Goal: Task Accomplishment & Management: Complete application form

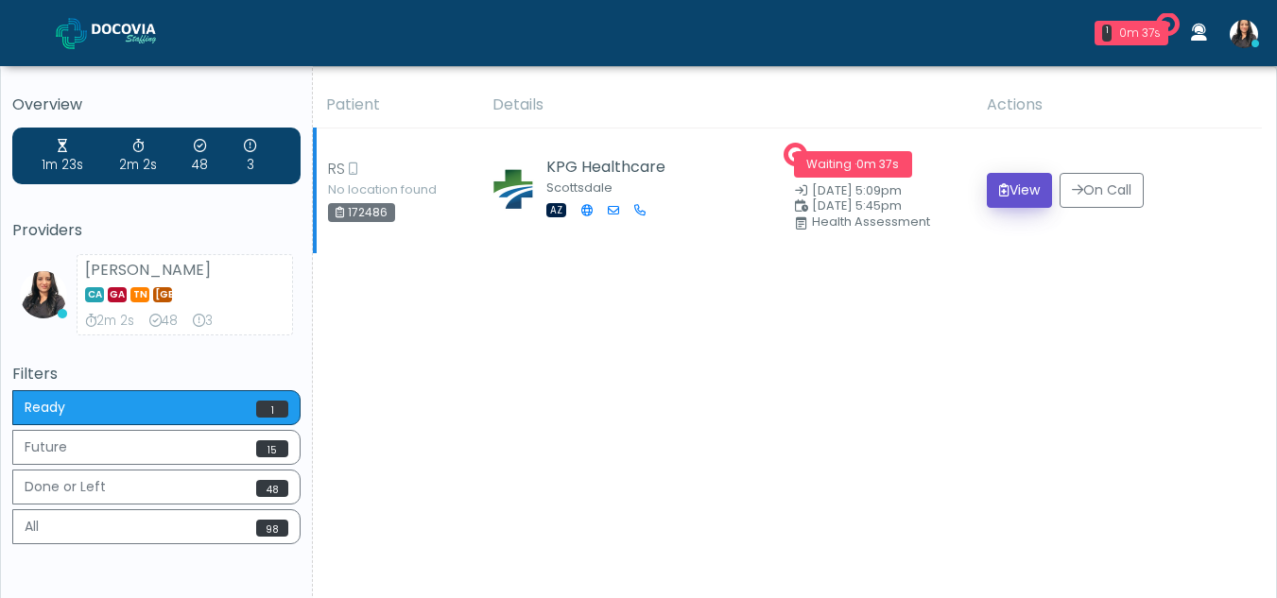
click at [1022, 182] on button "View" at bounding box center [1019, 190] width 65 height 35
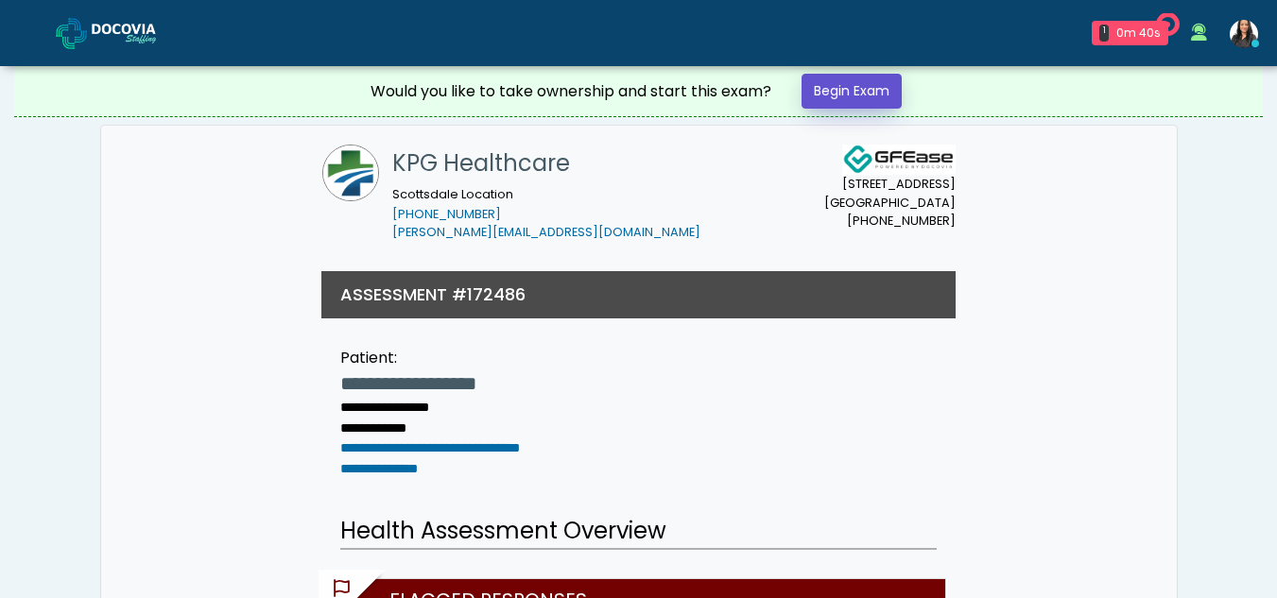
click at [843, 86] on link "Begin Exam" at bounding box center [852, 91] width 100 height 35
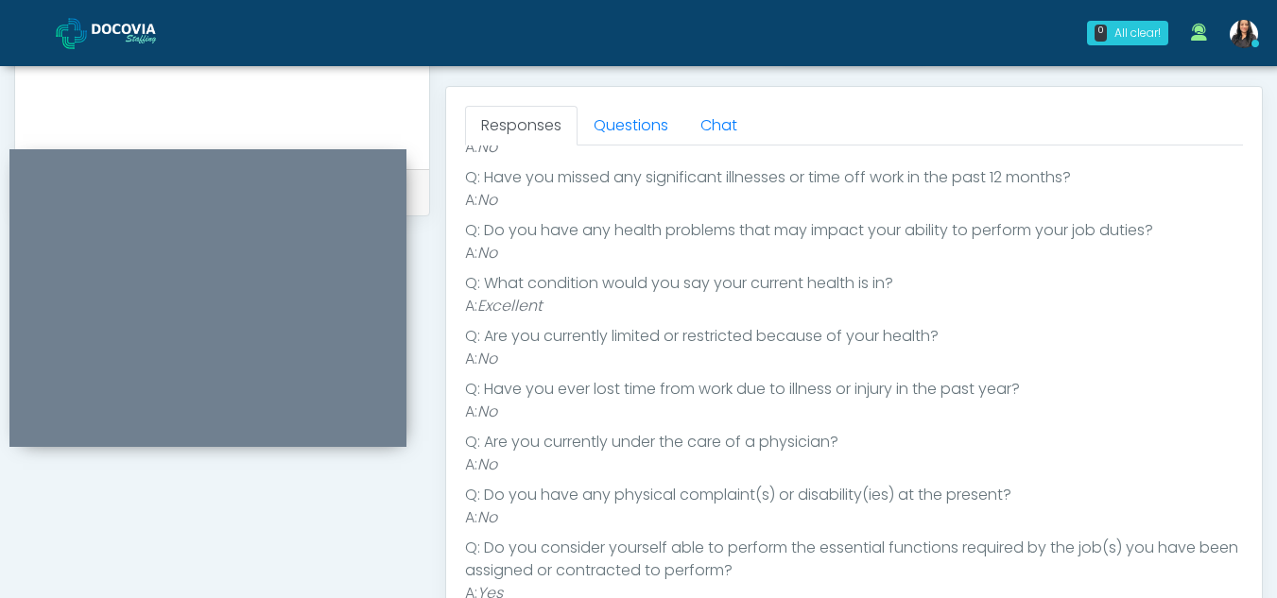
scroll to position [780, 0]
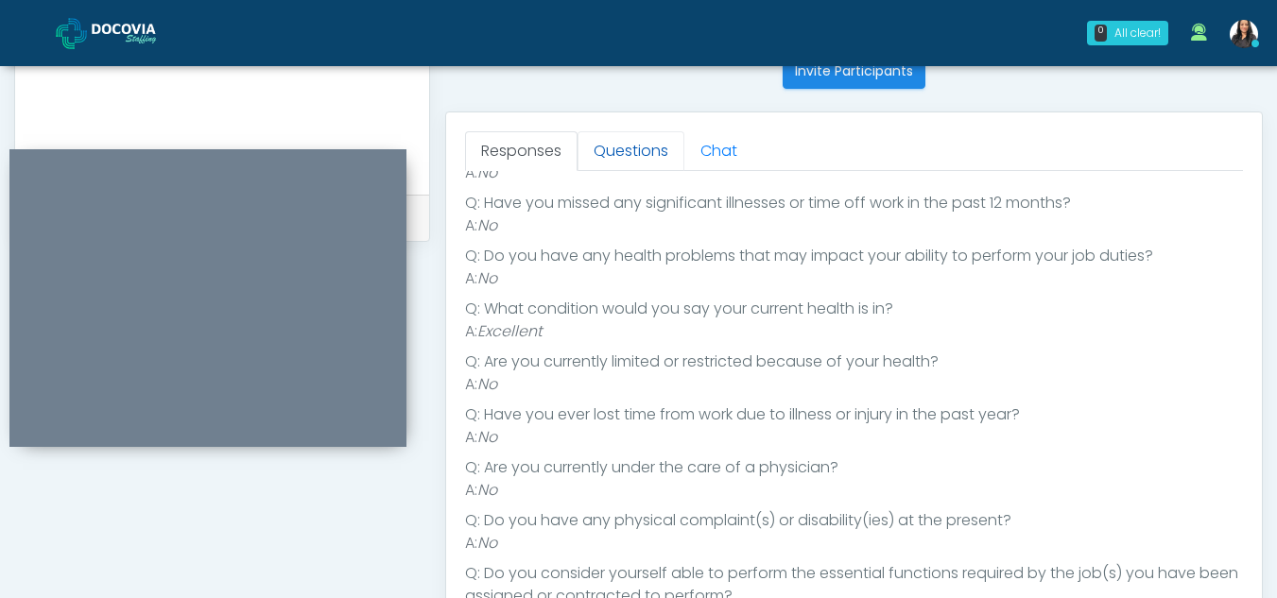
click at [629, 141] on link "Questions" at bounding box center [631, 151] width 107 height 40
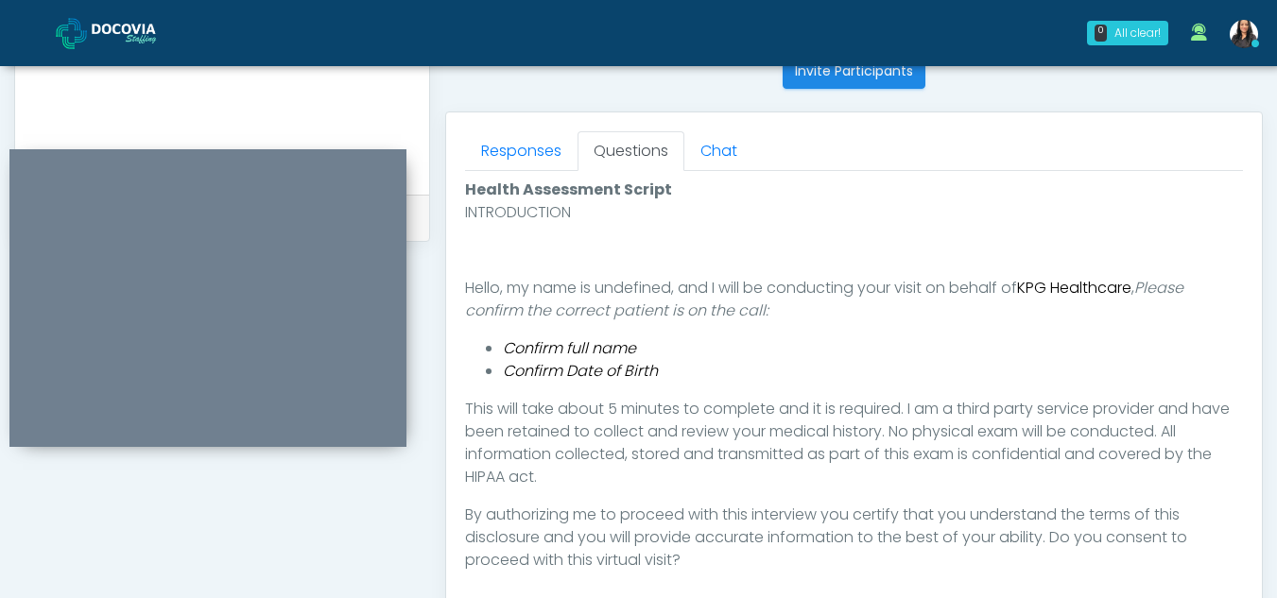
scroll to position [1098, 0]
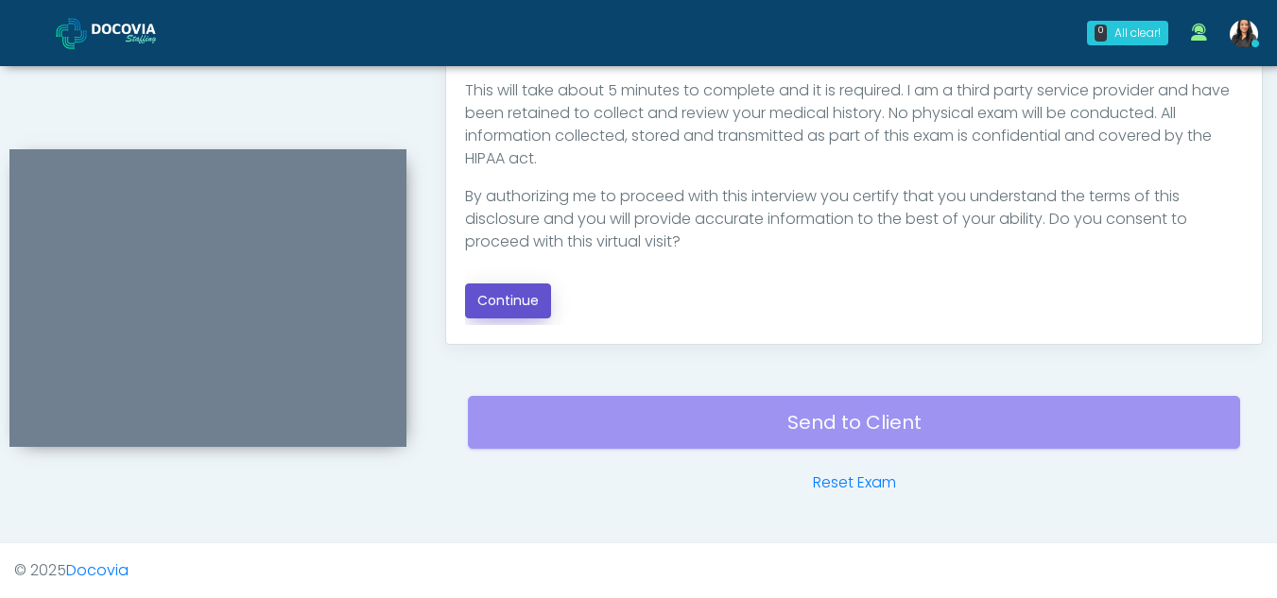
click at [526, 293] on button "Continue" at bounding box center [508, 301] width 86 height 35
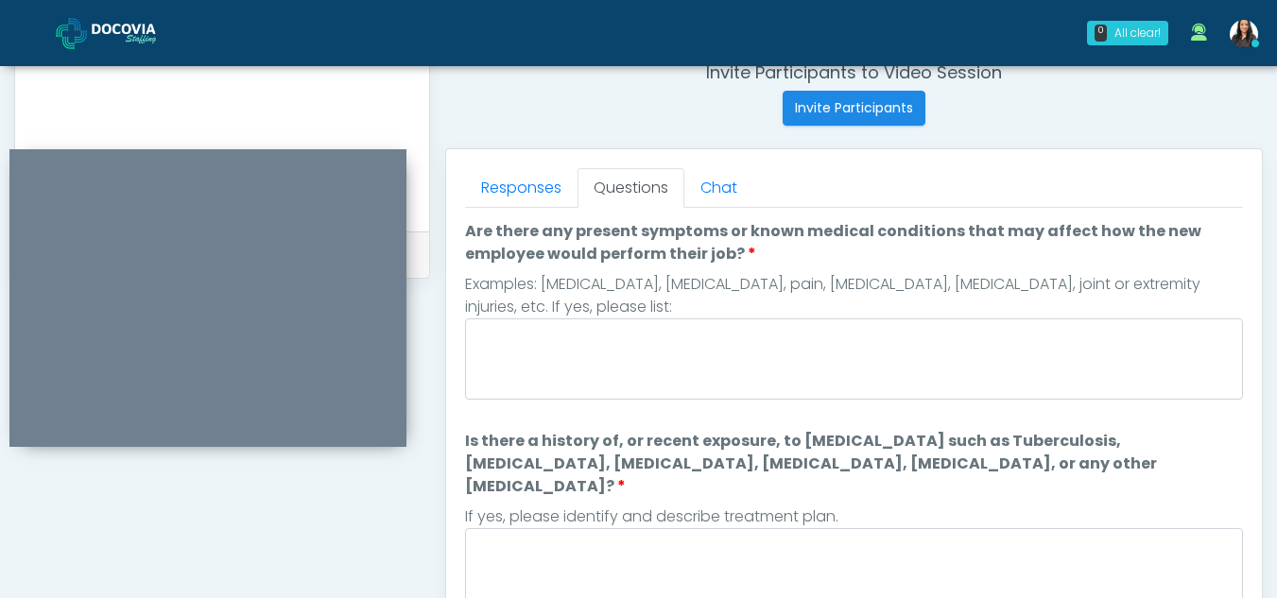
scroll to position [734, 0]
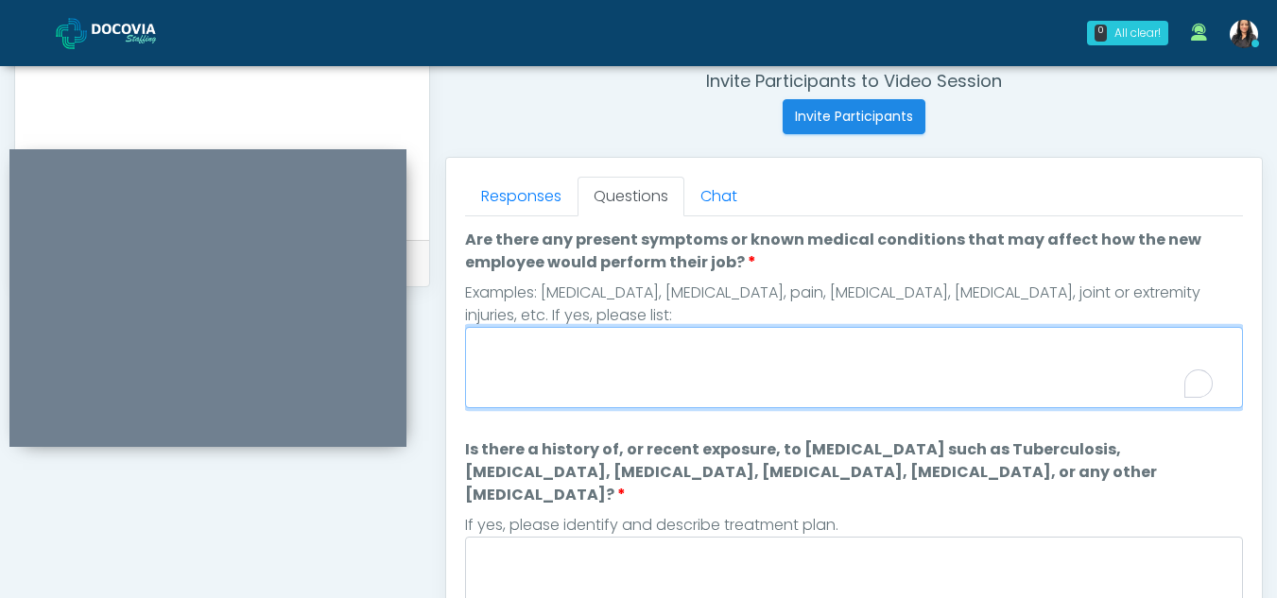
click at [666, 376] on textarea "Are there any present symptoms or known medical conditions that may affect how …" at bounding box center [854, 367] width 778 height 81
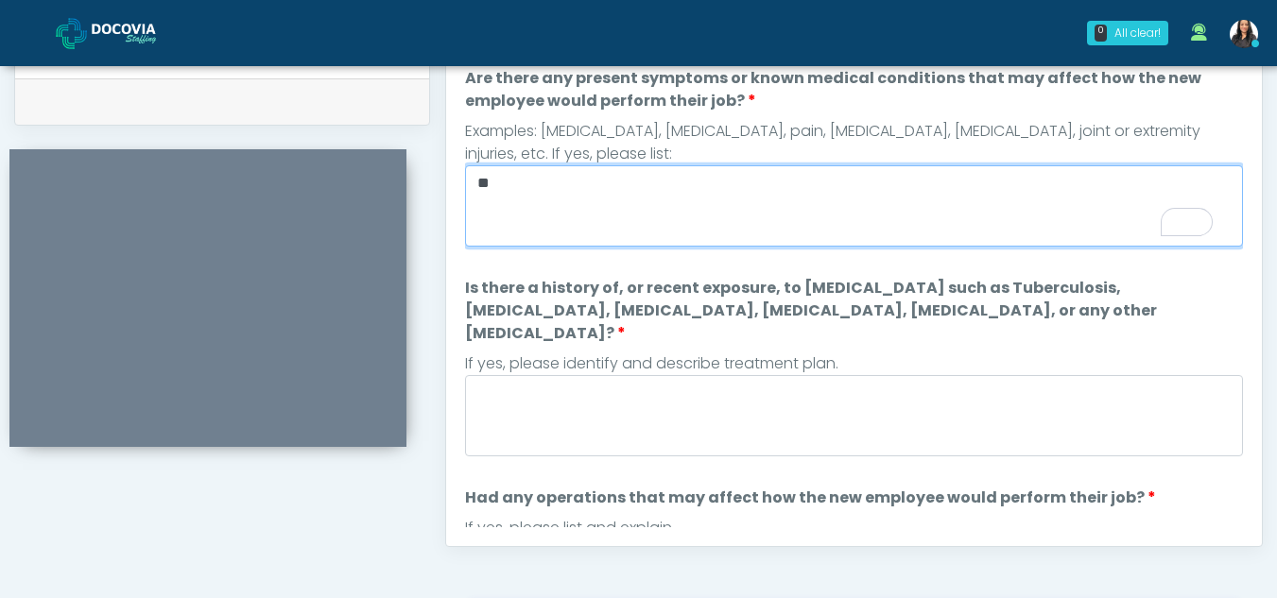
scroll to position [913, 0]
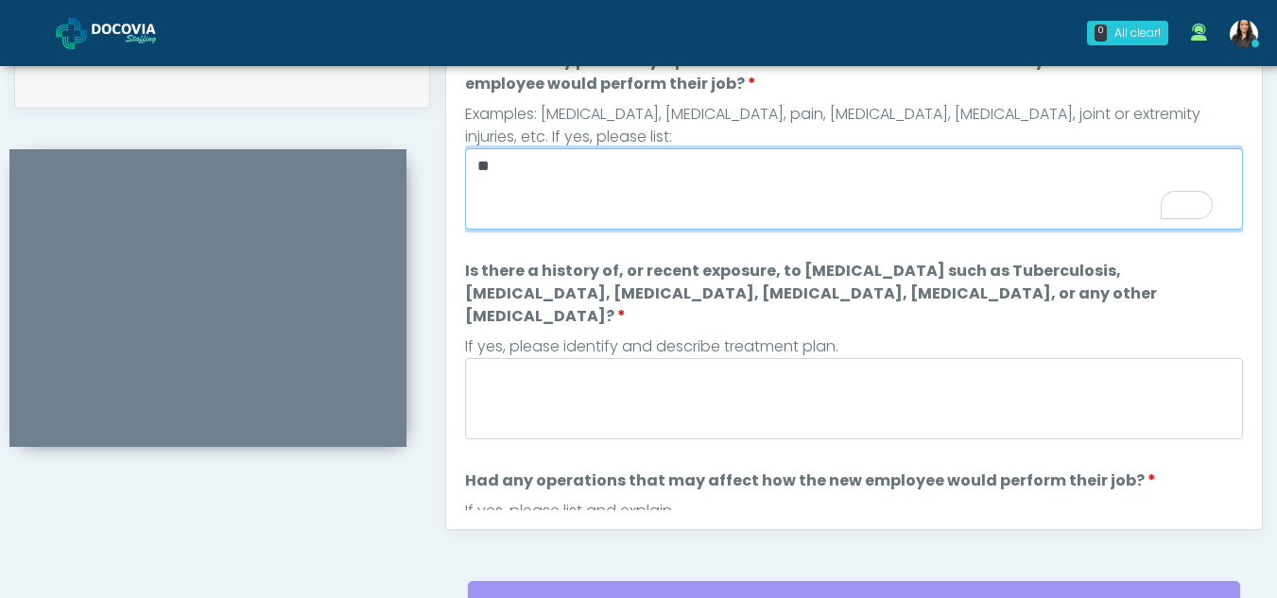
type textarea "**"
